Goal: Information Seeking & Learning: Learn about a topic

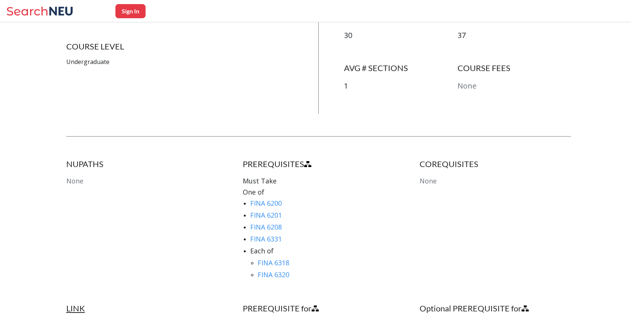
scroll to position [514, 0]
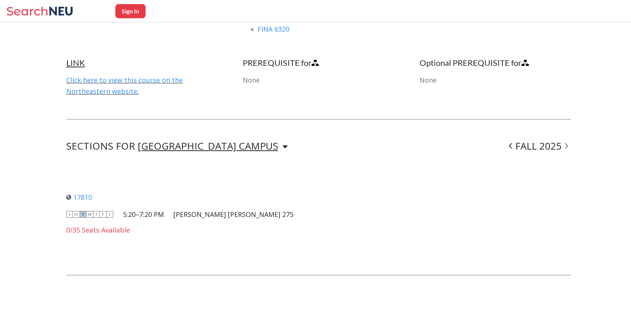
click at [211, 142] on div "[GEOGRAPHIC_DATA] CAMPUS" at bounding box center [208, 146] width 140 height 8
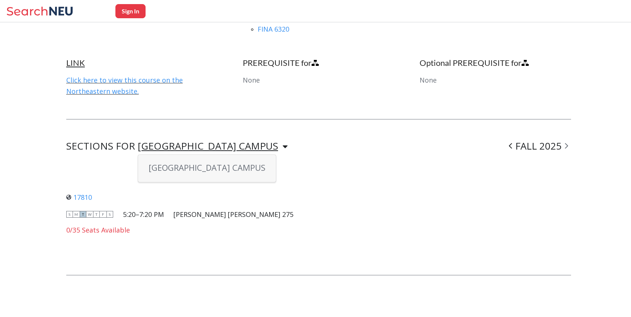
click at [211, 142] on div "[GEOGRAPHIC_DATA] CAMPUS" at bounding box center [208, 146] width 140 height 8
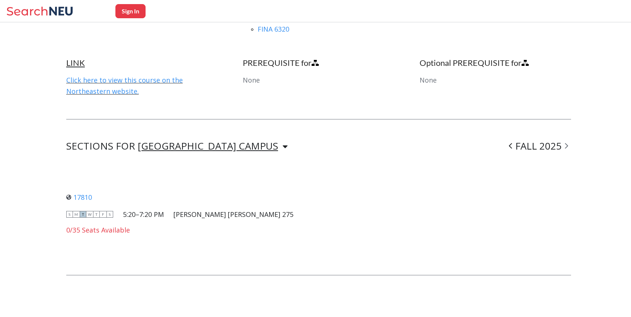
click at [515, 143] on span at bounding box center [510, 145] width 9 height 19
click at [517, 144] on div "SUMMER I 2025" at bounding box center [525, 146] width 91 height 9
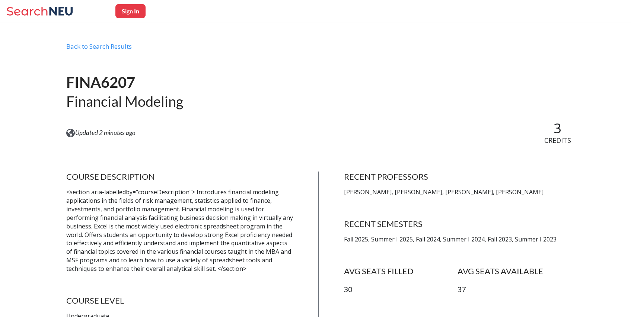
scroll to position [0, 0]
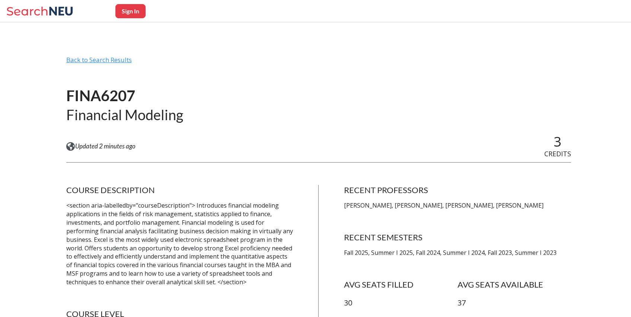
click at [102, 63] on div "Back to Search Results" at bounding box center [318, 63] width 505 height 14
click at [49, 11] on icon at bounding box center [40, 11] width 69 height 15
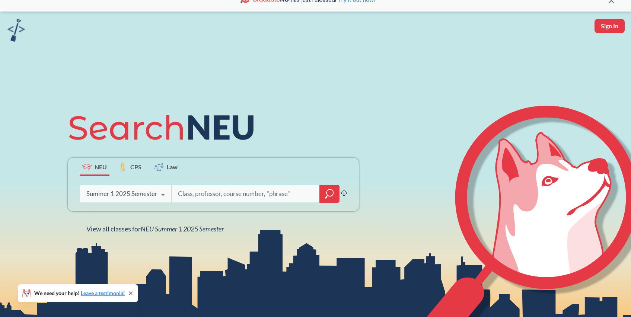
scroll to position [13, 0]
click at [157, 197] on icon at bounding box center [163, 194] width 14 height 21
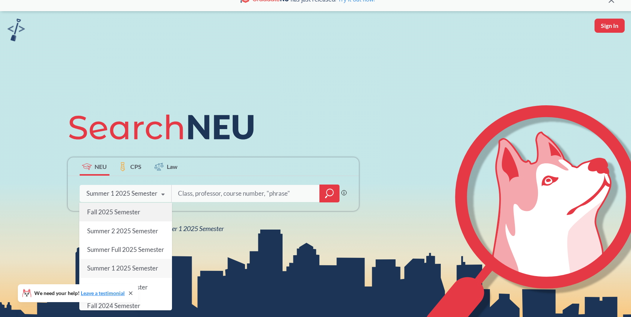
click at [150, 213] on div "Fall 2025 Semester" at bounding box center [125, 212] width 93 height 19
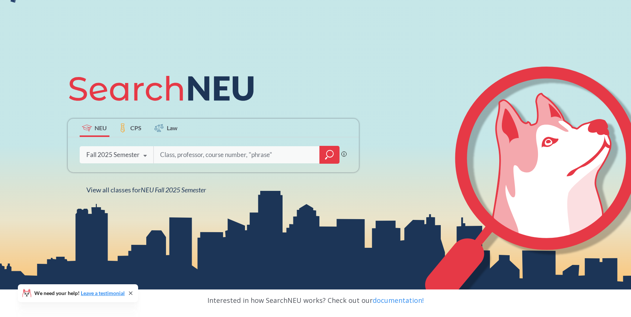
scroll to position [53, 0]
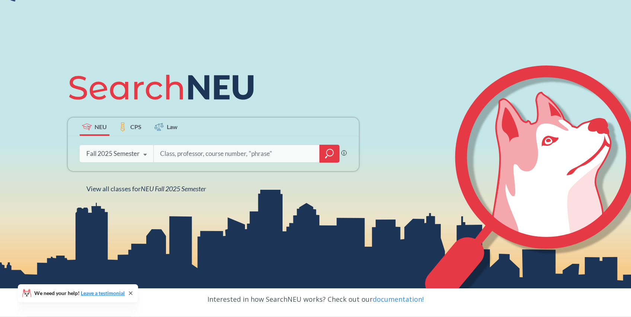
click at [327, 152] on icon "magnifying glass" at bounding box center [330, 152] width 7 height 7
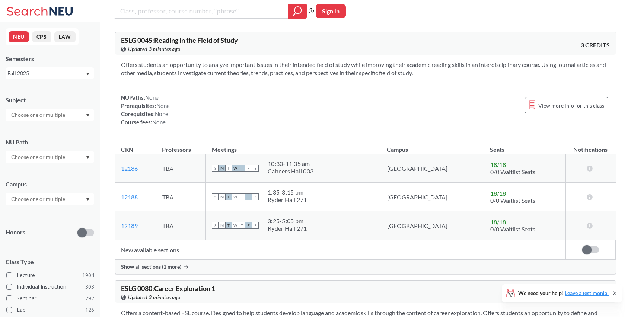
click at [82, 112] on div at bounding box center [50, 115] width 89 height 13
click at [88, 158] on icon "Dropdown arrow" at bounding box center [88, 157] width 4 height 3
click at [88, 158] on icon "Dropdown arrow" at bounding box center [87, 157] width 3 height 3
click at [88, 200] on icon "Dropdown arrow" at bounding box center [88, 199] width 4 height 3
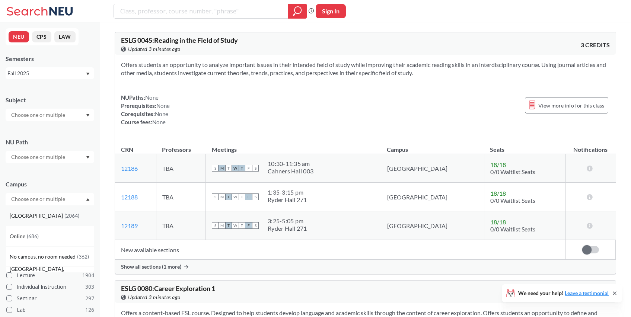
click at [73, 215] on div "[GEOGRAPHIC_DATA] ( 2064 )" at bounding box center [52, 216] width 84 height 8
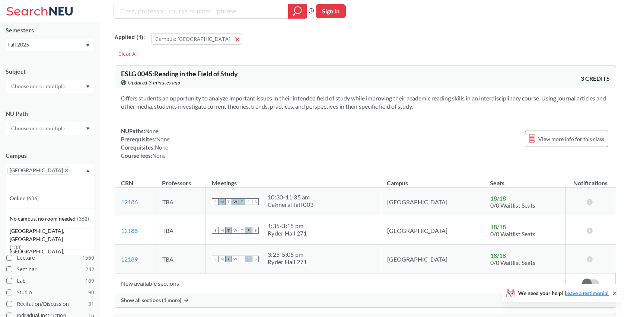
scroll to position [14, 0]
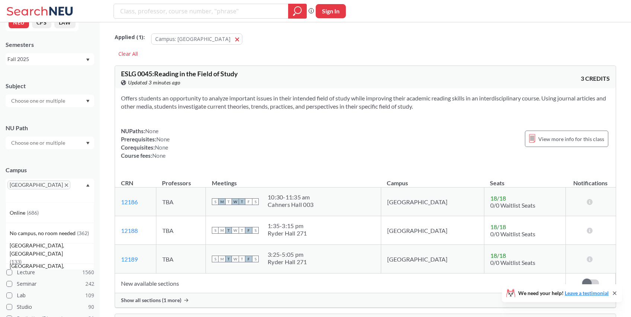
click at [83, 99] on div at bounding box center [50, 101] width 89 height 13
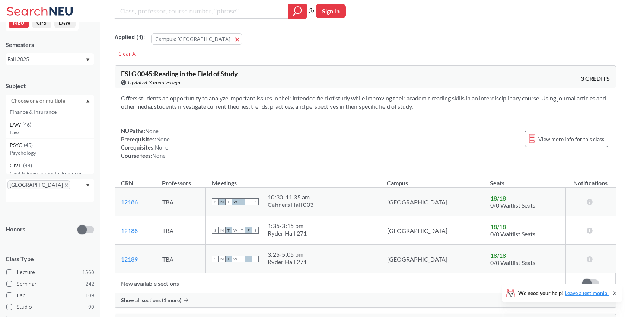
scroll to position [130, 0]
click at [55, 102] on input "text" at bounding box center [38, 100] width 63 height 9
type input "fin"
click at [49, 115] on div "FINA ( 48 )" at bounding box center [52, 114] width 84 height 8
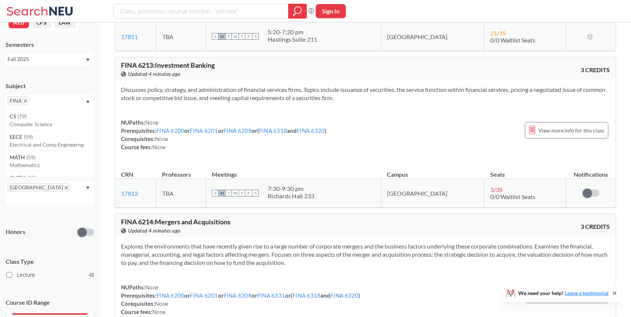
scroll to position [5963, 0]
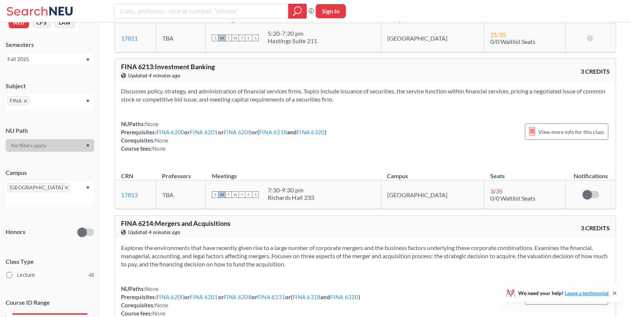
click at [53, 14] on icon at bounding box center [40, 11] width 69 height 15
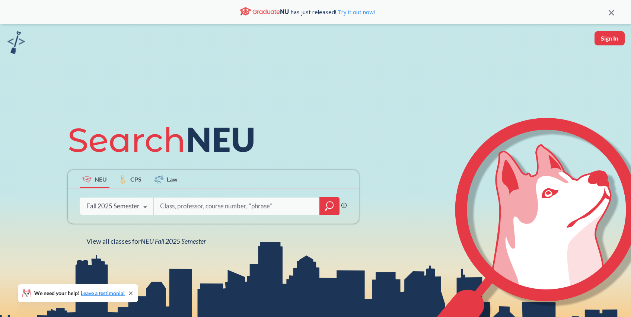
click at [148, 205] on icon at bounding box center [145, 207] width 14 height 21
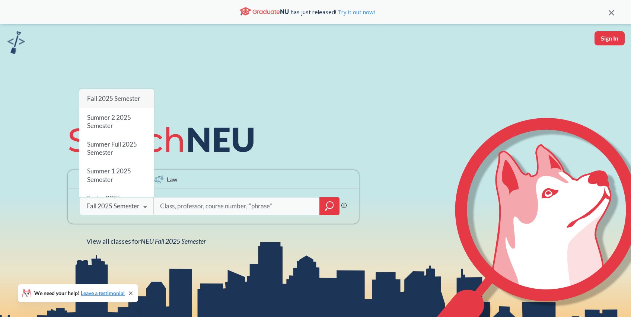
click at [148, 205] on icon at bounding box center [145, 207] width 14 height 21
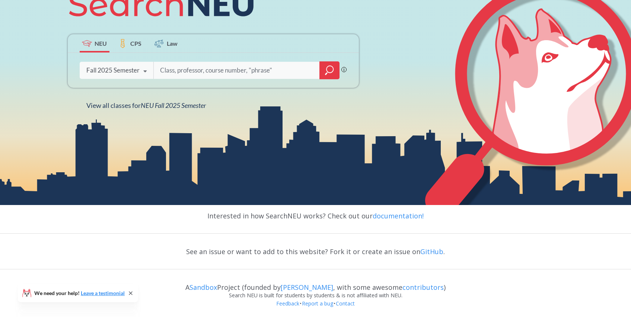
scroll to position [138, 0]
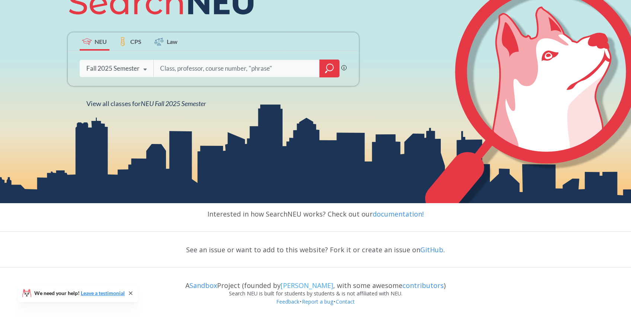
click at [320, 285] on link "[PERSON_NAME]" at bounding box center [307, 285] width 53 height 9
